Goal: Task Accomplishment & Management: Complete application form

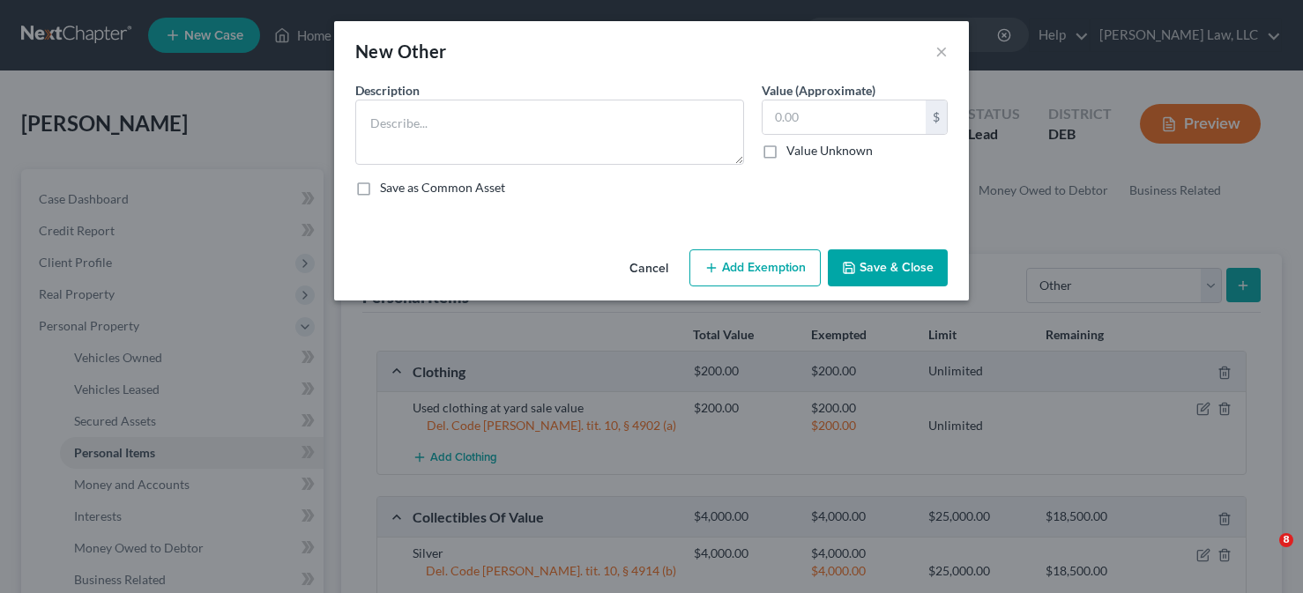
select select "other"
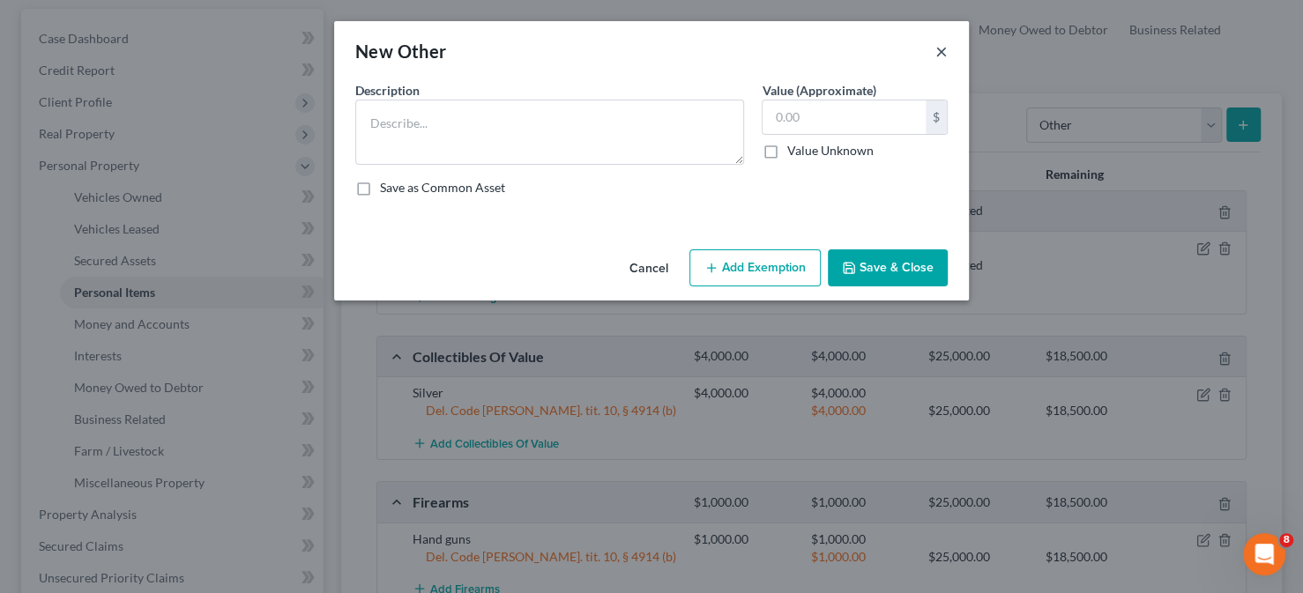
click at [944, 57] on button "×" at bounding box center [942, 51] width 12 height 21
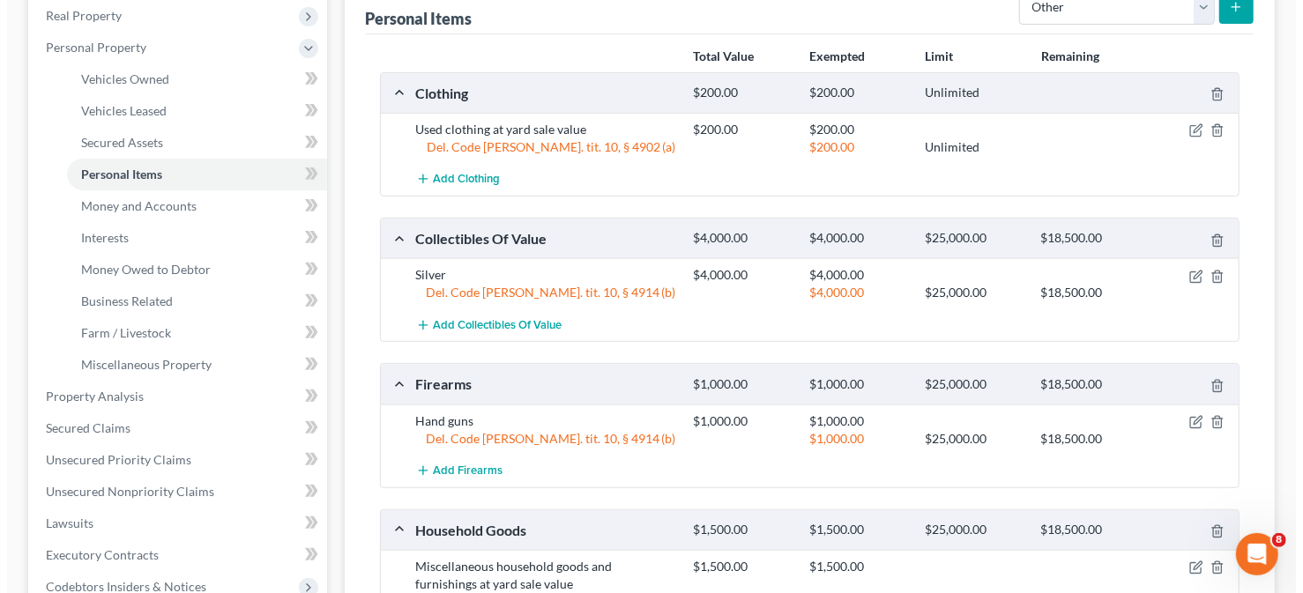
scroll to position [249, 0]
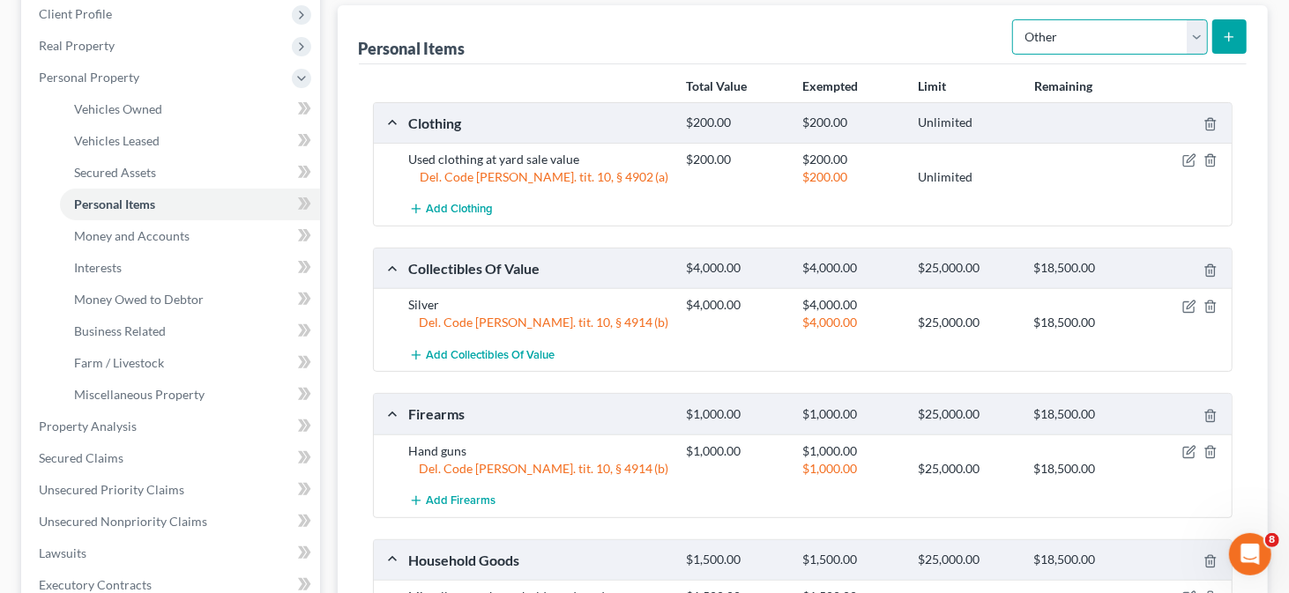
click at [1125, 40] on select "Select Item Type Clothing Collectibles Of Value Electronics Firearms Household …" at bounding box center [1110, 36] width 196 height 35
click at [1126, 46] on select "Select Item Type Clothing Collectibles Of Value Electronics Firearms Household …" at bounding box center [1110, 36] width 196 height 35
click at [1221, 25] on button "submit" at bounding box center [1229, 36] width 34 height 34
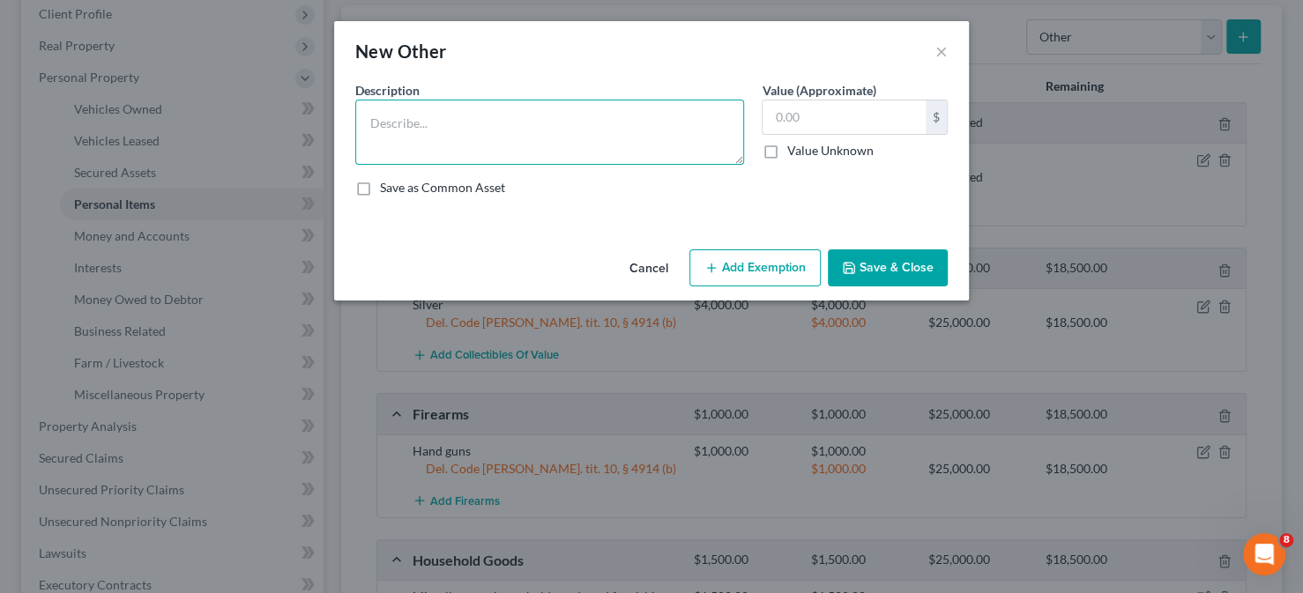
click at [465, 104] on textarea at bounding box center [549, 132] width 389 height 65
type textarea "Tools"
click at [841, 123] on input "text" at bounding box center [844, 118] width 163 height 34
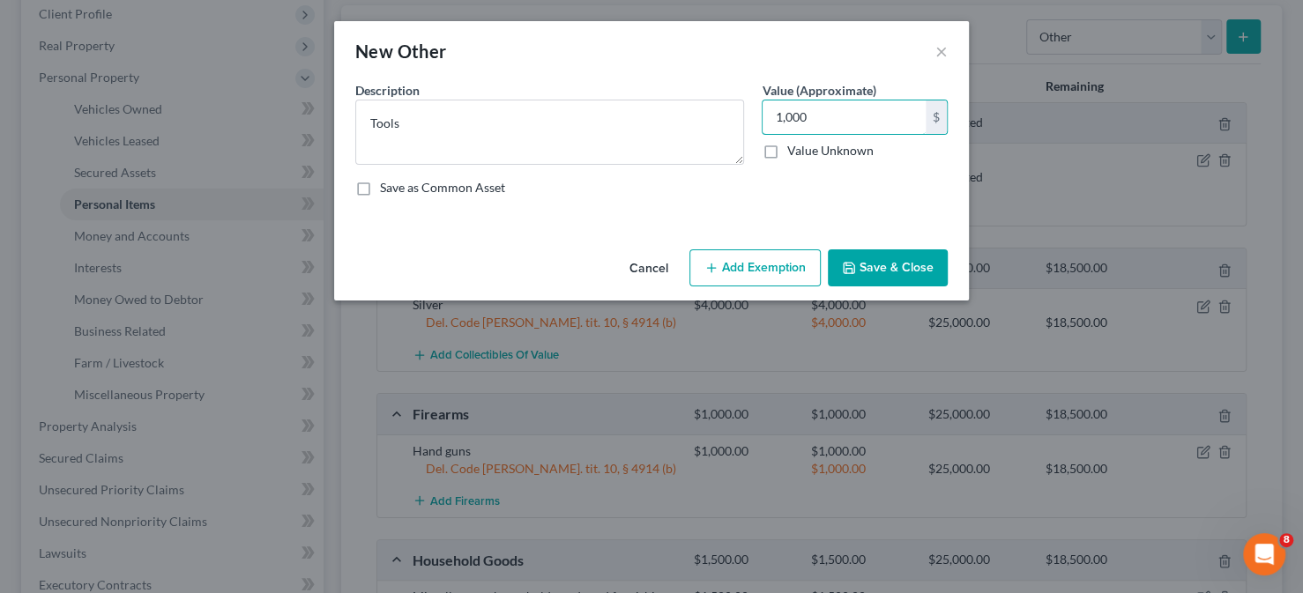
type input "1,000"
click at [770, 260] on button "Add Exemption" at bounding box center [755, 268] width 131 height 37
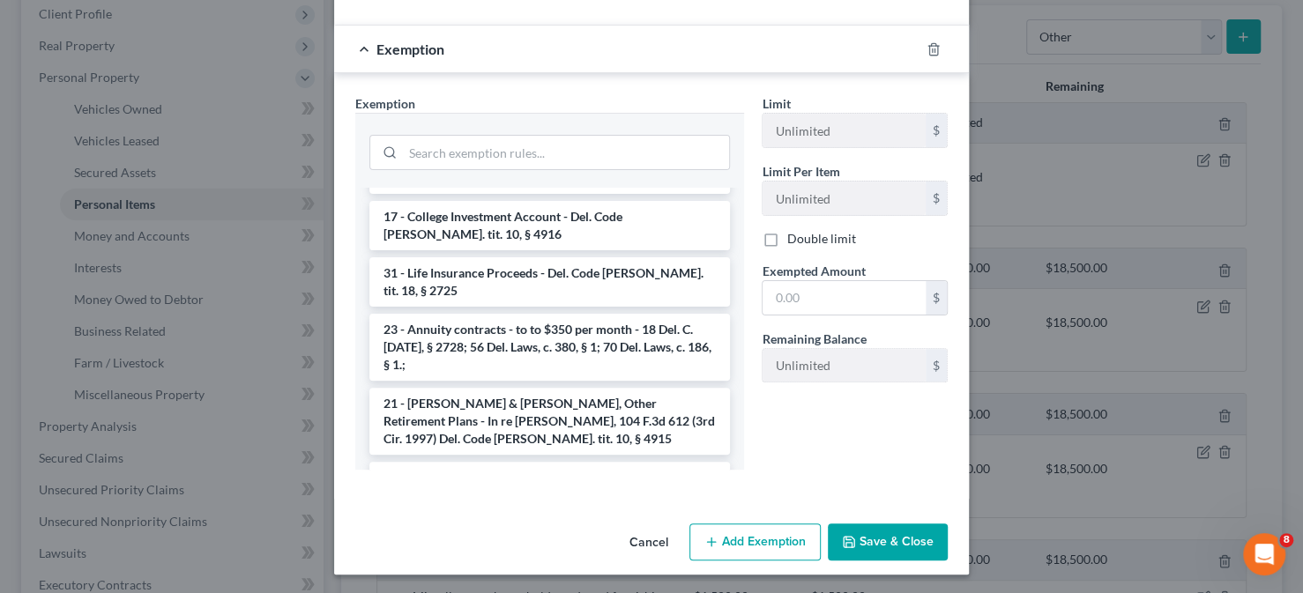
scroll to position [1787, 0]
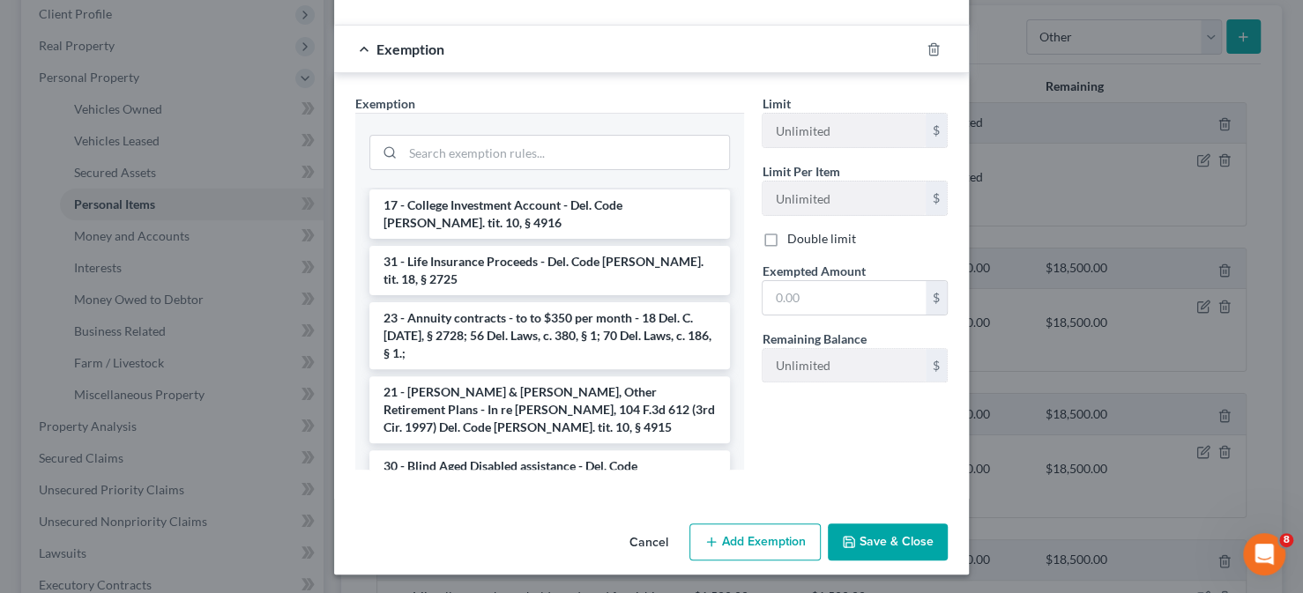
click at [525, 507] on li "14 - Personal property (other than principal residence) - Del. Code [PERSON_NAM…" at bounding box center [549, 531] width 361 height 49
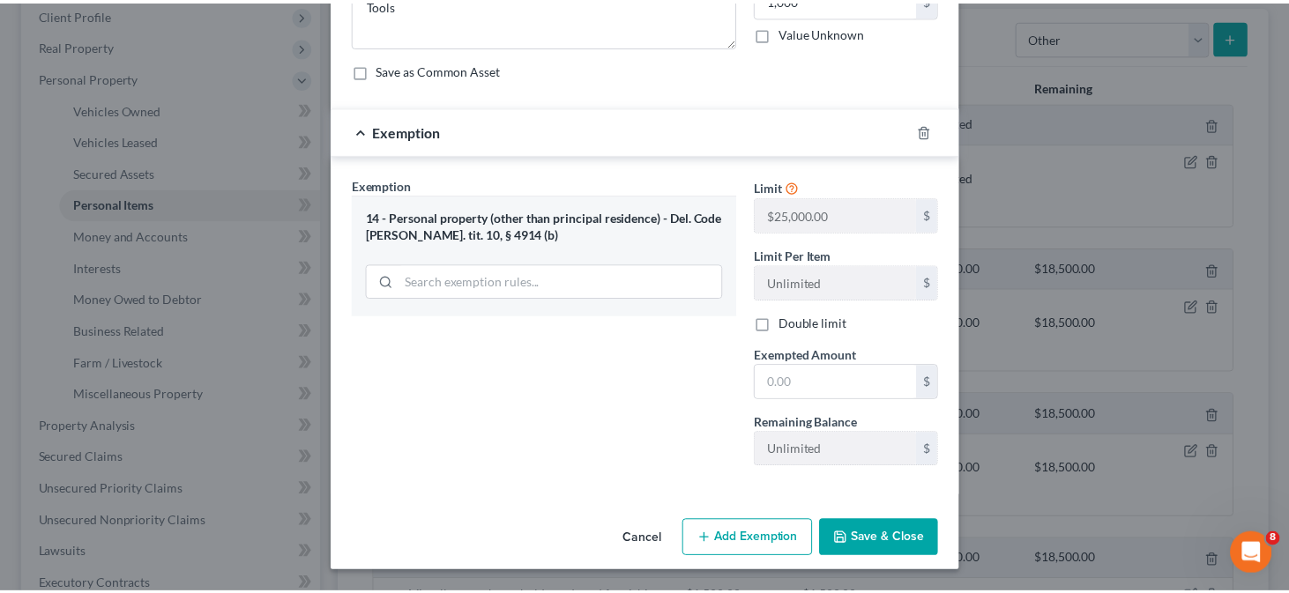
scroll to position [115, 0]
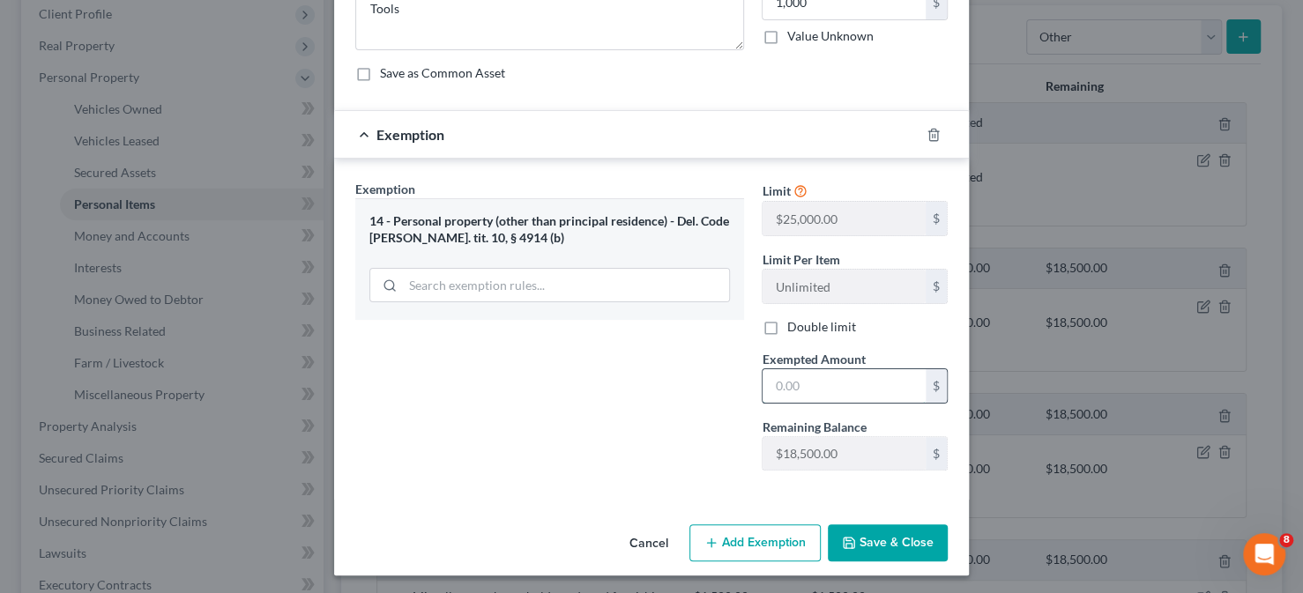
click at [767, 370] on input "text" at bounding box center [844, 386] width 163 height 34
type input "1,000"
click at [887, 529] on button "Save & Close" at bounding box center [888, 543] width 120 height 37
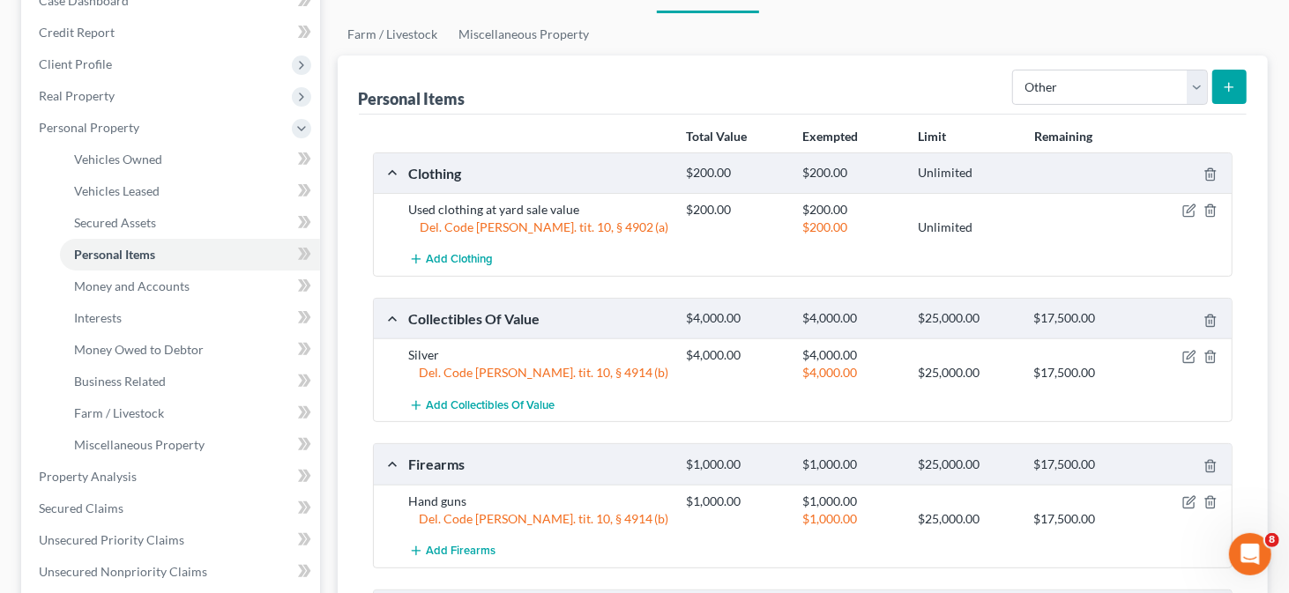
scroll to position [160, 0]
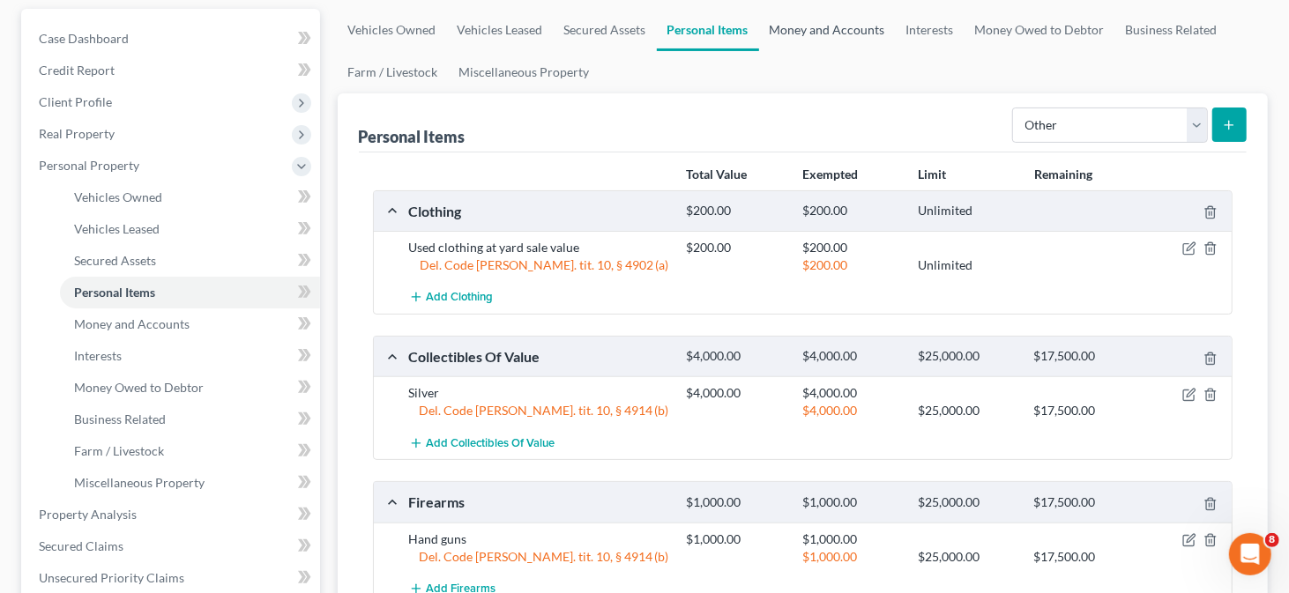
click at [861, 26] on link "Money and Accounts" at bounding box center [827, 30] width 137 height 42
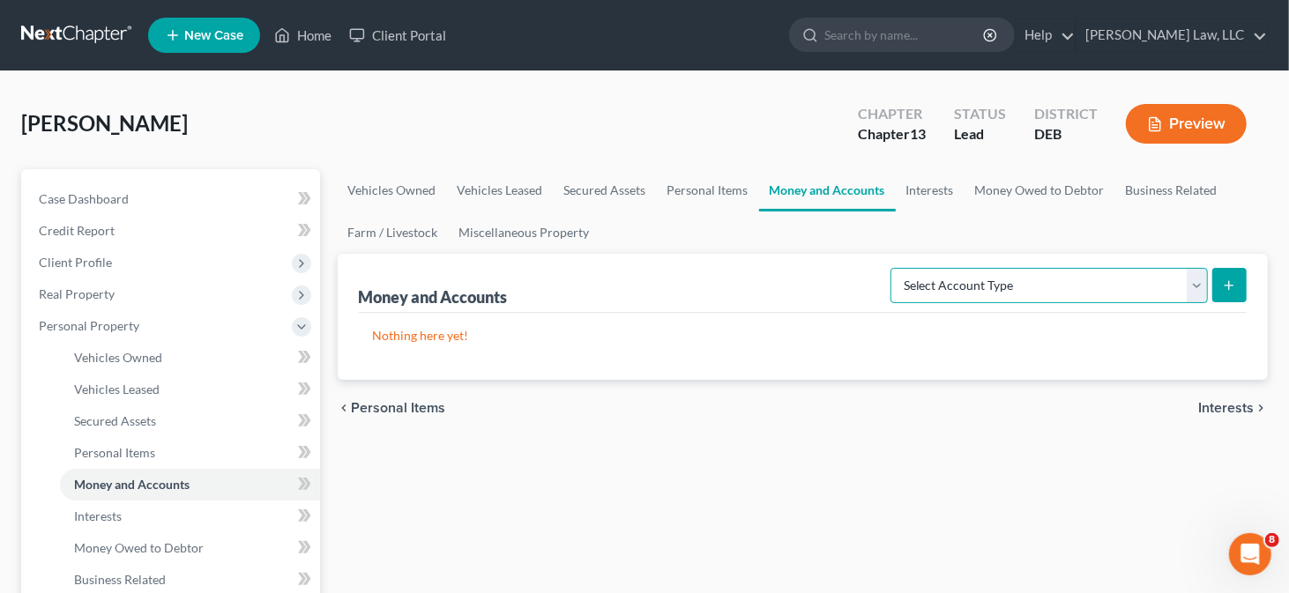
click at [1040, 290] on select "Select Account Type Brokerage Cash on Hand Certificates of Deposit Checking Acc…" at bounding box center [1049, 285] width 317 height 35
select select "cash_on_hand"
click at [895, 268] on select "Select Account Type Brokerage Cash on Hand Certificates of Deposit Checking Acc…" at bounding box center [1049, 285] width 317 height 35
click at [1231, 283] on icon "submit" at bounding box center [1229, 286] width 14 height 14
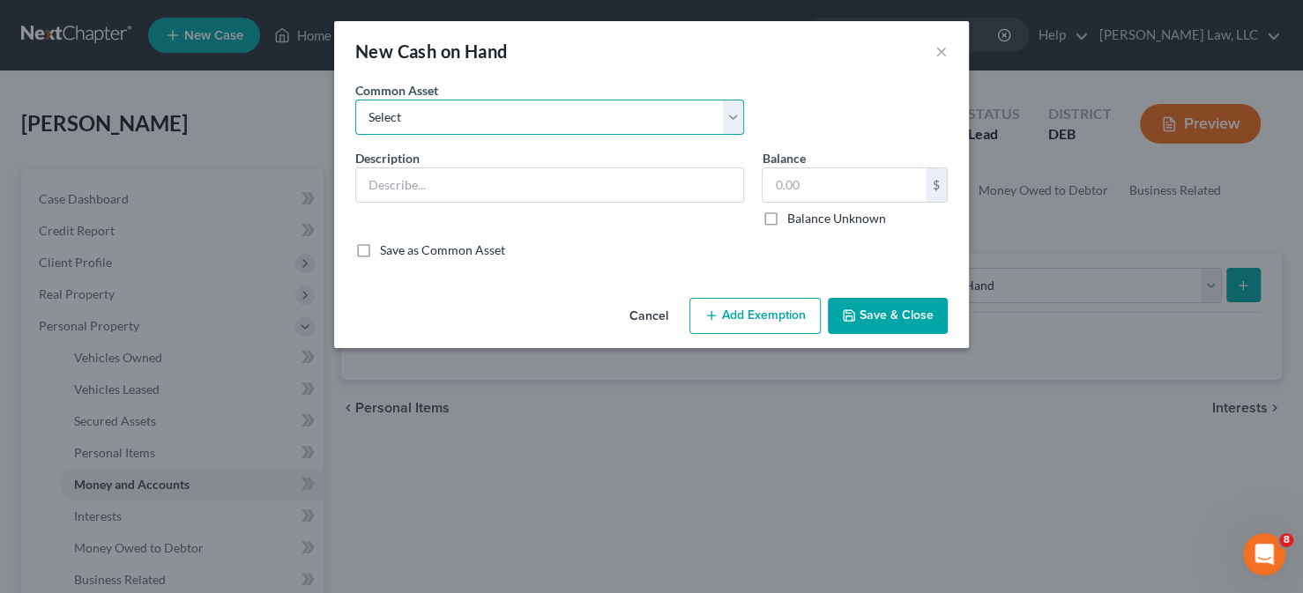
click at [514, 108] on select "Select Cash on hand" at bounding box center [549, 117] width 389 height 35
select select "0"
click at [355, 100] on select "Select Cash on hand" at bounding box center [549, 117] width 389 height 35
type input "Cash on hand"
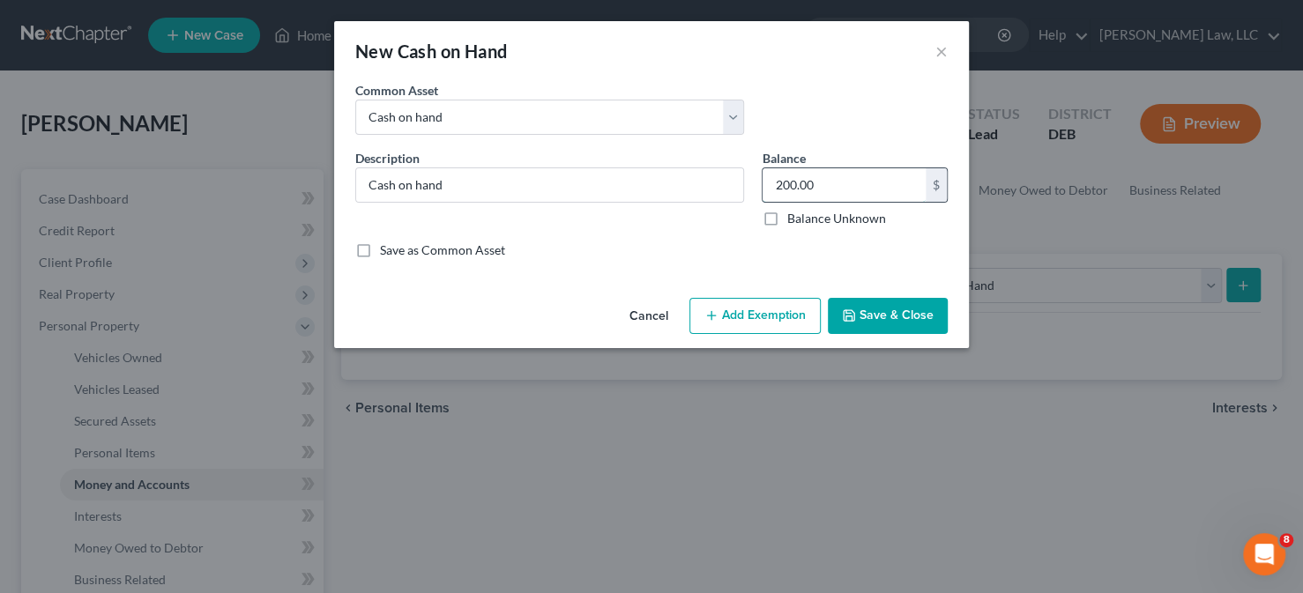
click at [781, 186] on input "200.00" at bounding box center [844, 185] width 163 height 34
type input "300.00"
click at [783, 308] on button "Add Exemption" at bounding box center [755, 316] width 131 height 37
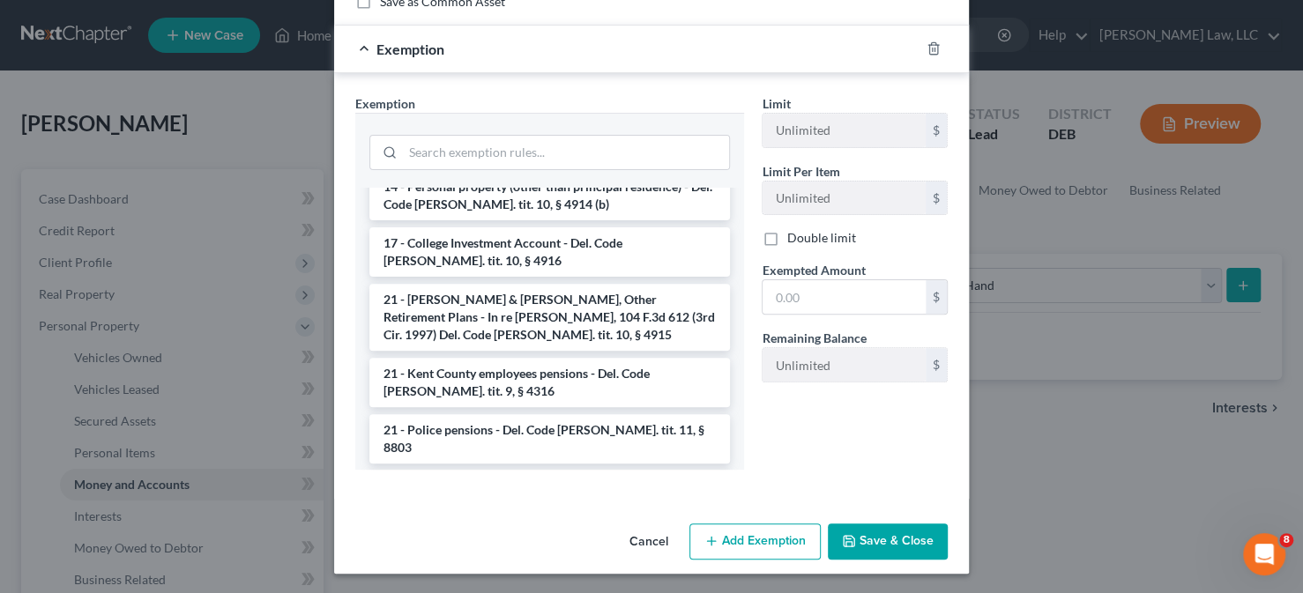
scroll to position [288, 0]
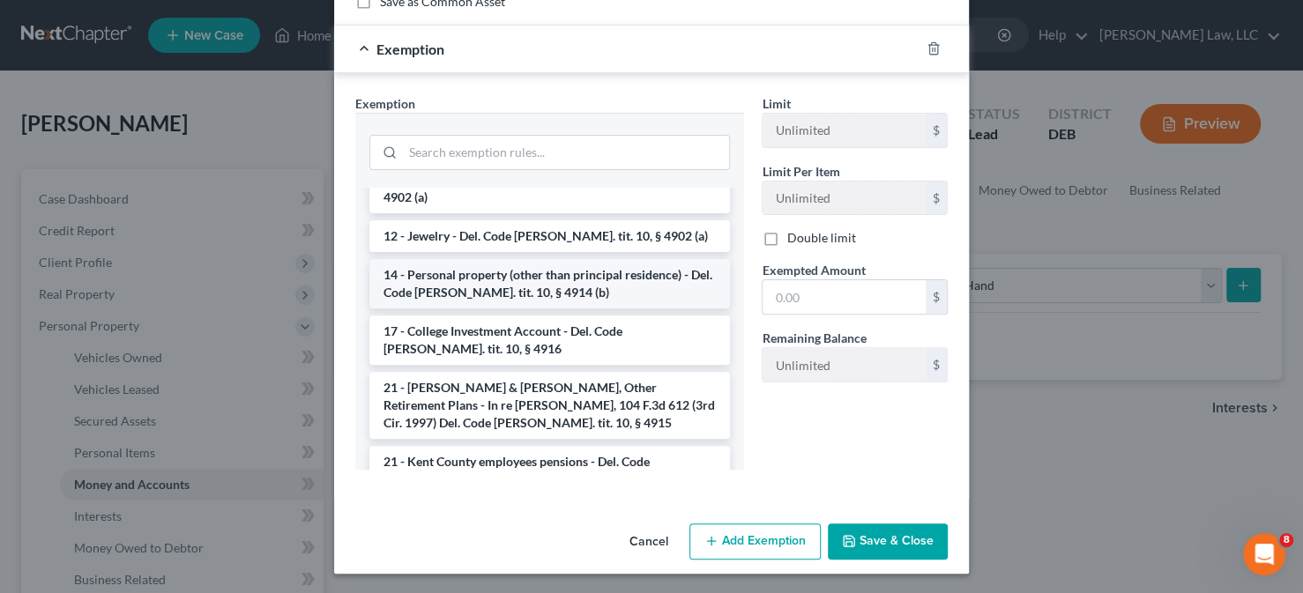
click at [556, 259] on li "14 - Personal property (other than principal residence) - Del. Code [PERSON_NAM…" at bounding box center [549, 283] width 361 height 49
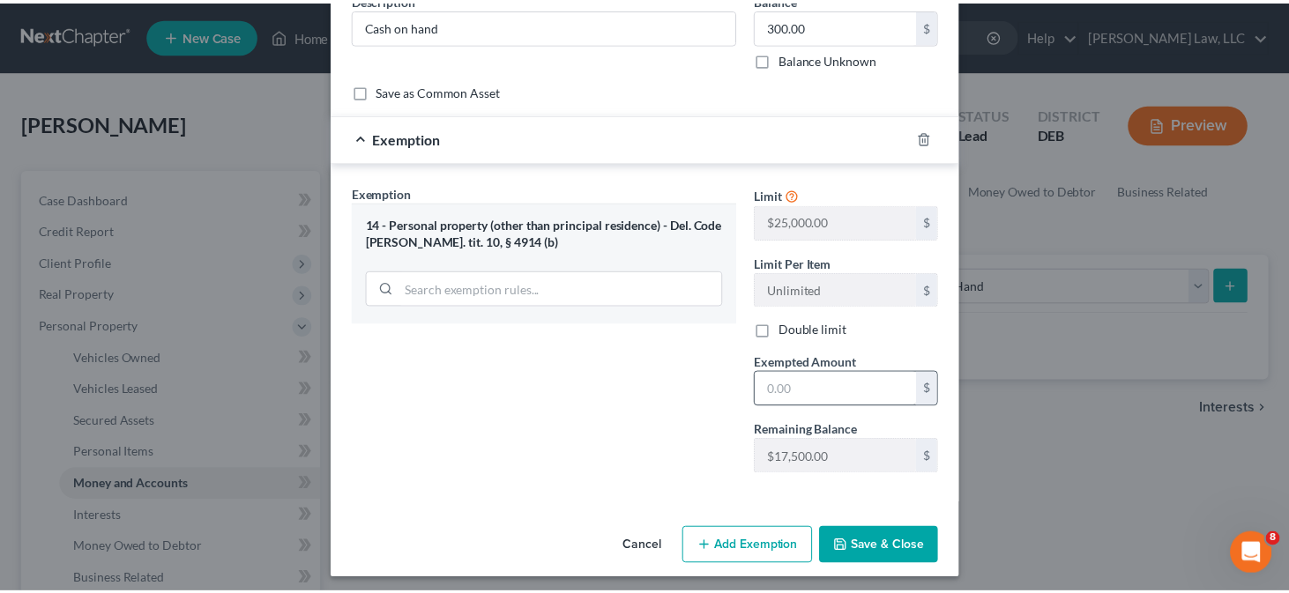
scroll to position [163, 0]
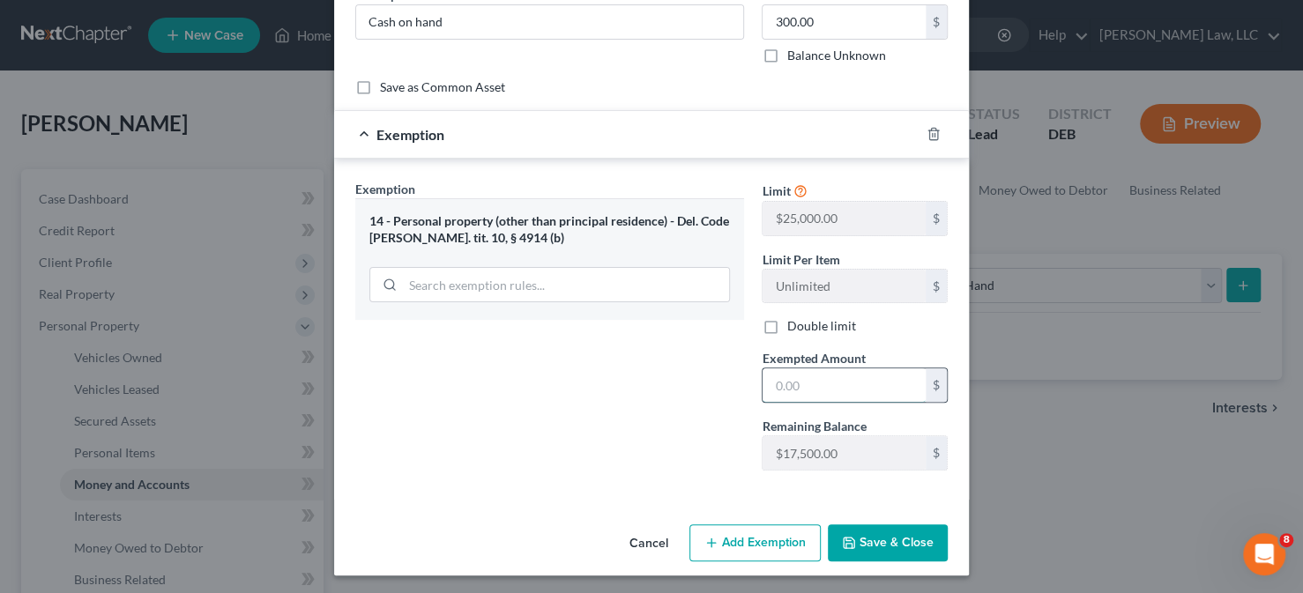
click at [805, 378] on input "text" at bounding box center [844, 386] width 163 height 34
type input "300"
click at [894, 542] on button "Save & Close" at bounding box center [888, 543] width 120 height 37
